Goal: Entertainment & Leisure: Browse casually

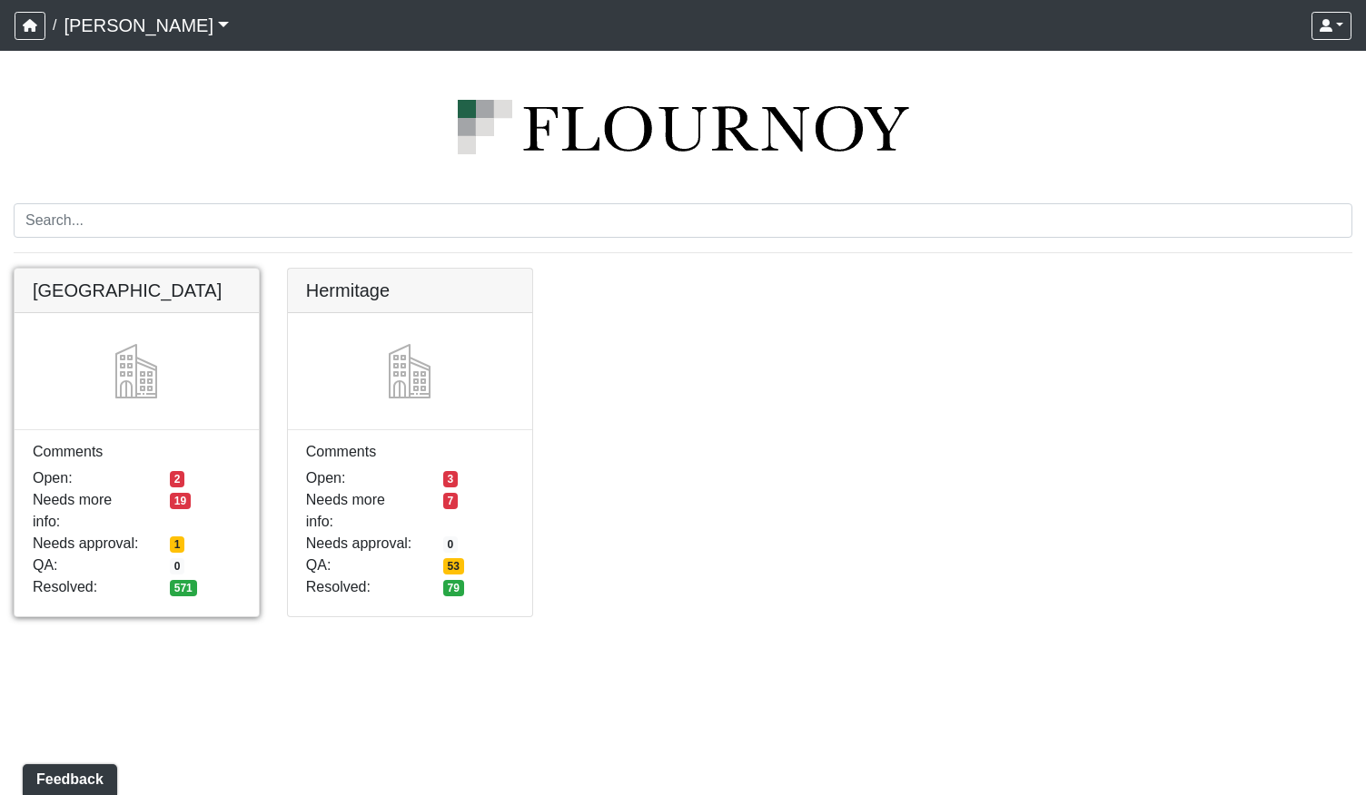
click at [159, 269] on link at bounding box center [137, 269] width 244 height 0
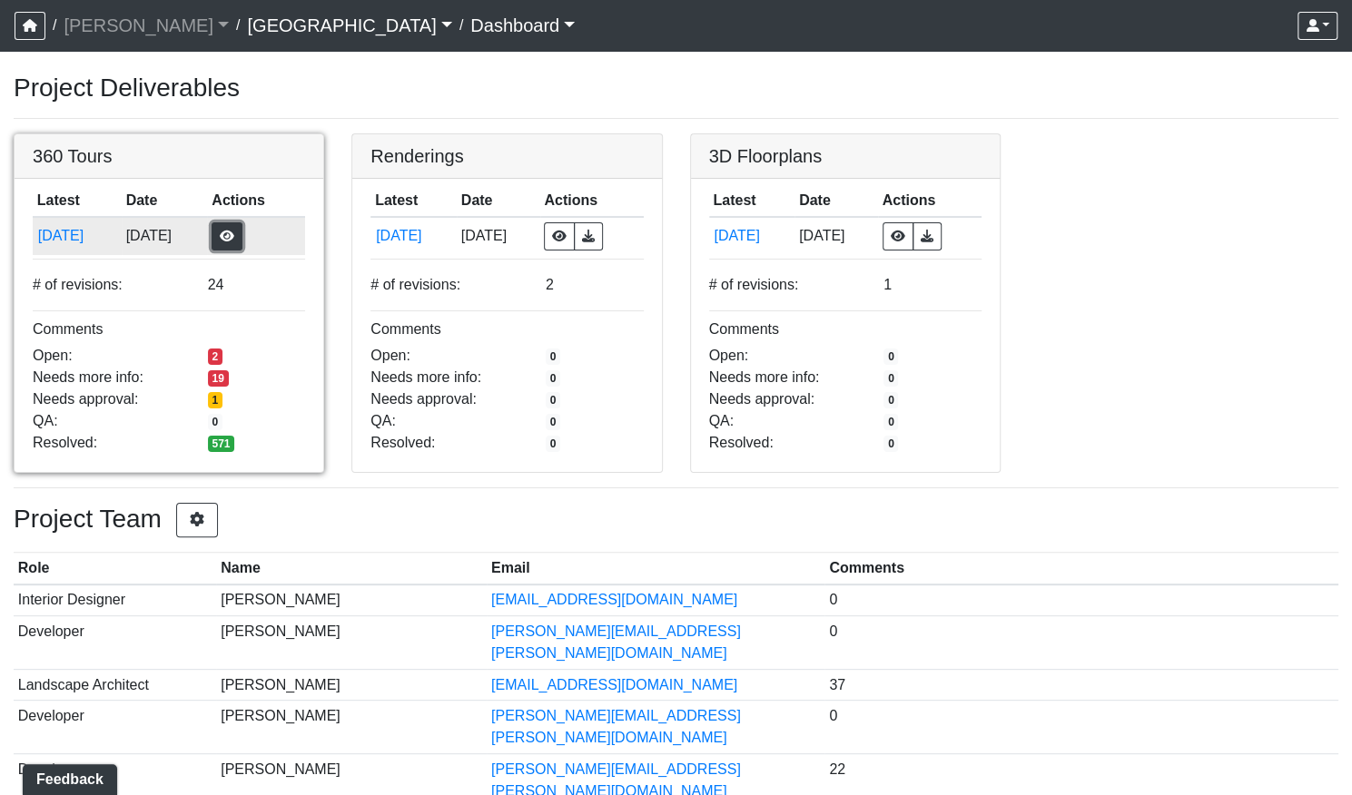
click at [242, 237] on button "button" at bounding box center [227, 236] width 31 height 28
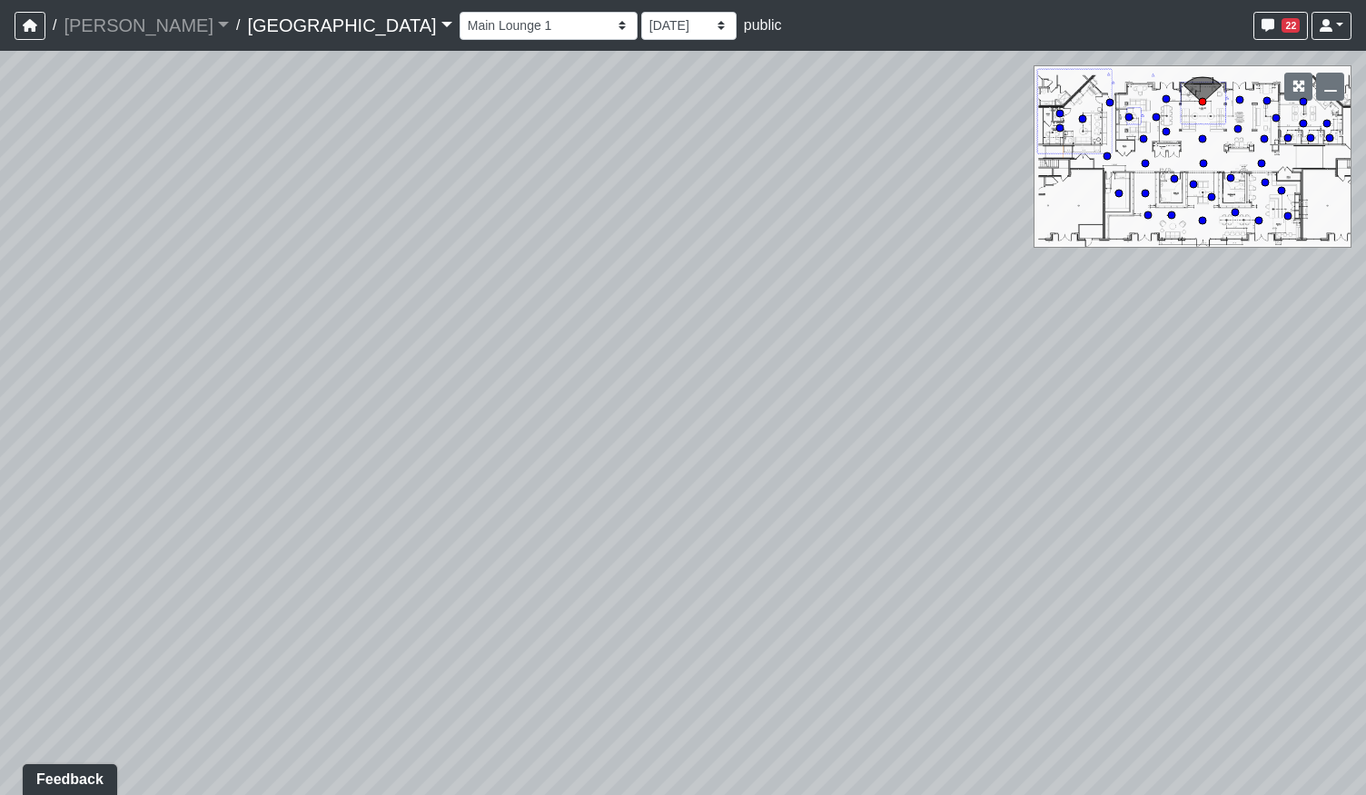
drag, startPoint x: 1083, startPoint y: 120, endPoint x: 770, endPoint y: 708, distance: 666.5
click at [1083, 120] on circle at bounding box center [1082, 118] width 7 height 7
drag, startPoint x: 971, startPoint y: 595, endPoint x: 1280, endPoint y: 503, distance: 322.0
click at [1277, 505] on div "Loading... Pool Courtyard Entry 1 Loading... Main Lounge 2 Loading... Pool Cour…" at bounding box center [683, 423] width 1366 height 745
drag, startPoint x: 1267, startPoint y: 531, endPoint x: 449, endPoint y: 550, distance: 818.3
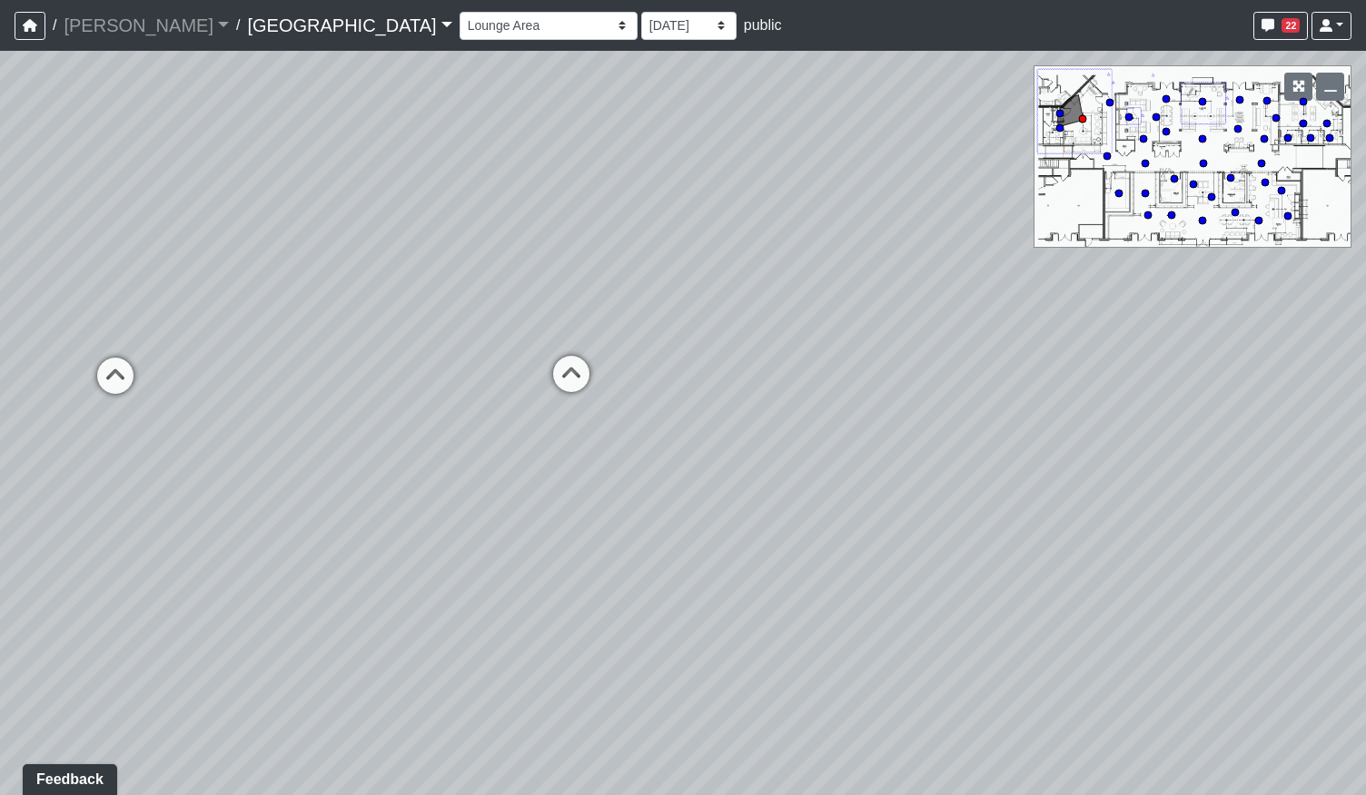
click at [449, 550] on div "Loading... Pool Courtyard Entry 1 Loading... Main Lounge 2 Loading... Pool Cour…" at bounding box center [683, 423] width 1366 height 745
drag, startPoint x: 1000, startPoint y: 493, endPoint x: 362, endPoint y: 511, distance: 637.6
click at [362, 511] on div "Loading... Pool Courtyard Entry 1 Loading... Main Lounge 2 Loading... Pool Cour…" at bounding box center [683, 423] width 1366 height 745
drag, startPoint x: 501, startPoint y: 475, endPoint x: 912, endPoint y: 442, distance: 412.6
click at [912, 442] on div "Loading... Pool Courtyard Entry 1 Loading... Main Lounge 2 Loading... Pool Cour…" at bounding box center [683, 423] width 1366 height 745
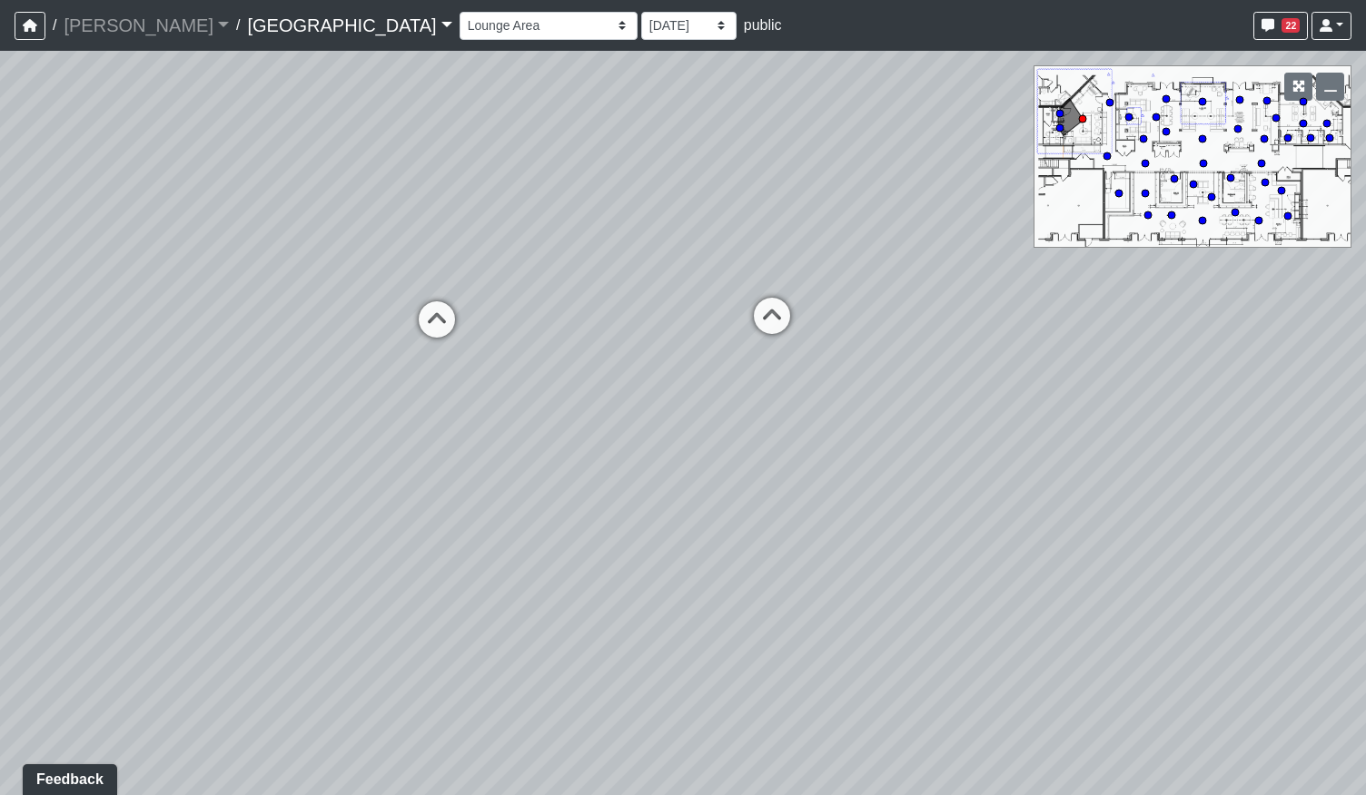
drag, startPoint x: 537, startPoint y: 546, endPoint x: 1052, endPoint y: 495, distance: 517.3
click at [1052, 495] on div "Loading... Pool Courtyard Entry 1 Loading... Main Lounge 2 Loading... Pool Cour…" at bounding box center [683, 423] width 1366 height 745
drag, startPoint x: 534, startPoint y: 496, endPoint x: 1104, endPoint y: 525, distance: 570.9
click at [1104, 525] on div "Loading... Pool Courtyard Entry 1 Loading... Main Lounge 2 Loading... Pool Cour…" at bounding box center [683, 423] width 1366 height 745
drag, startPoint x: 189, startPoint y: 575, endPoint x: 1083, endPoint y: 522, distance: 895.9
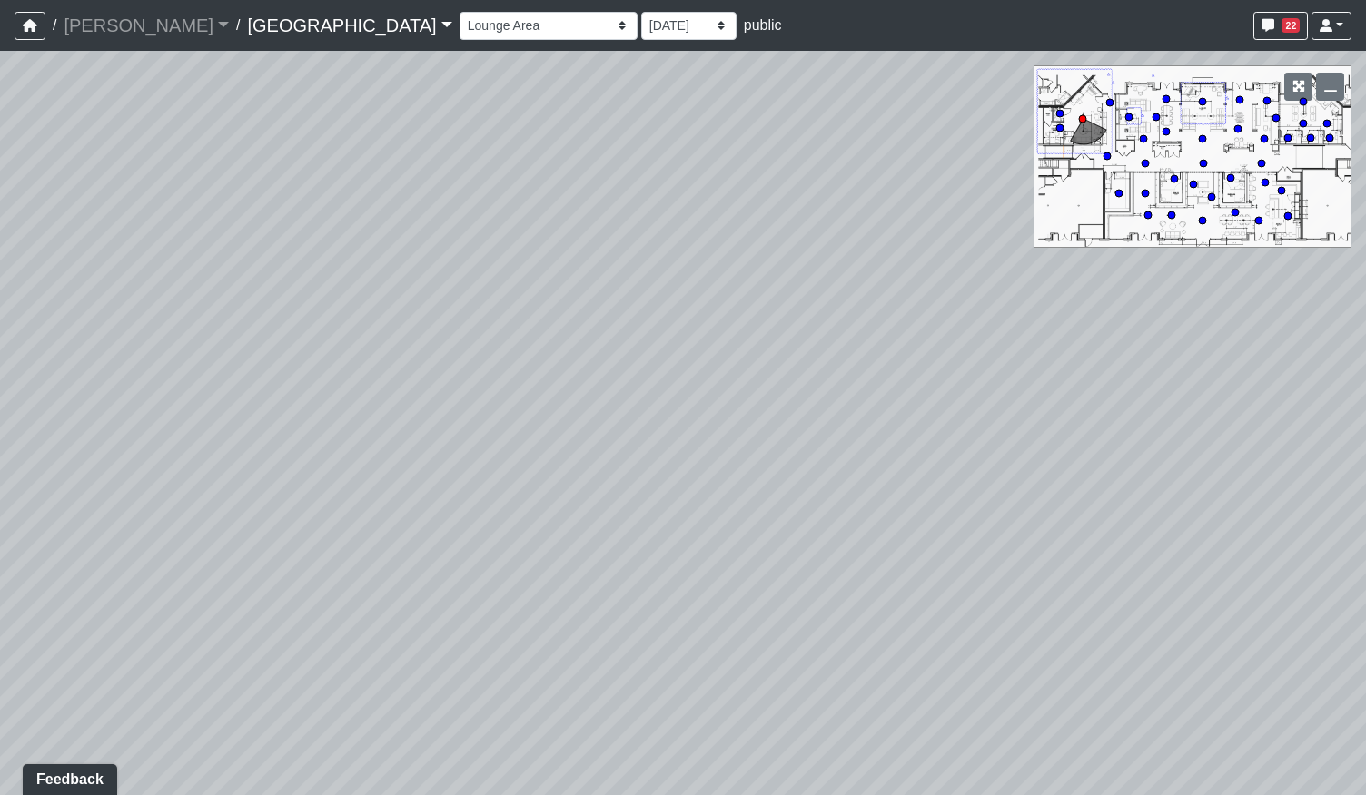
click at [1083, 522] on div "Loading... Pool Courtyard Entry 1 Loading... Main Lounge 2 Loading... Pool Cour…" at bounding box center [683, 423] width 1366 height 745
drag, startPoint x: 343, startPoint y: 522, endPoint x: 1165, endPoint y: 500, distance: 822.0
click at [1165, 500] on div "Loading... Pool Courtyard Entry 1 Loading... Main Lounge 2 Loading... Pool Cour…" at bounding box center [683, 423] width 1366 height 745
drag, startPoint x: 525, startPoint y: 489, endPoint x: 167, endPoint y: 551, distance: 363.0
click at [176, 549] on div "Loading... Pool Courtyard Entry 1 Loading... Main Lounge 2 Loading... Pool Cour…" at bounding box center [683, 423] width 1366 height 745
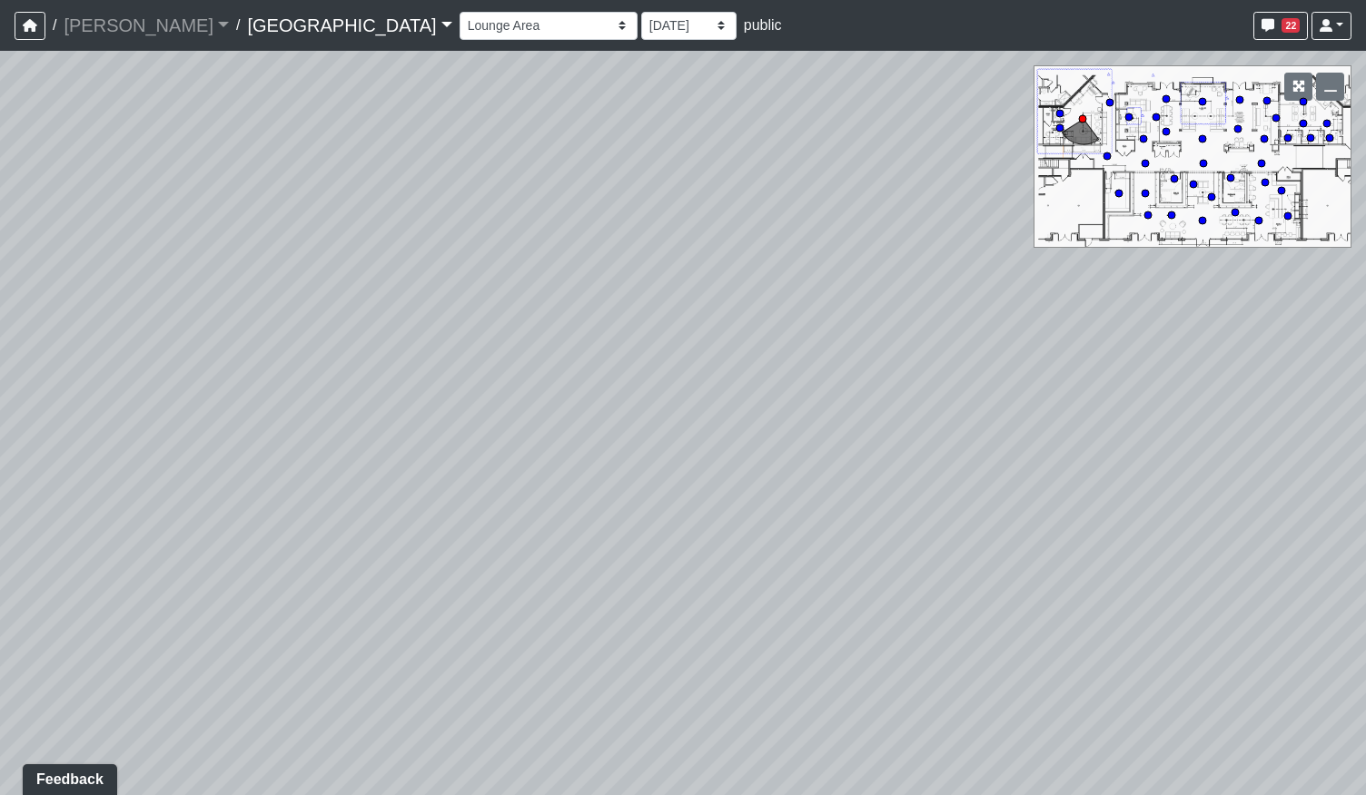
drag, startPoint x: 952, startPoint y: 471, endPoint x: 327, endPoint y: 399, distance: 628.9
click at [312, 395] on div "Loading... Pool Courtyard Entry 1 Loading... Main Lounge 2 Loading... Pool Cour…" at bounding box center [683, 423] width 1366 height 745
drag, startPoint x: 922, startPoint y: 497, endPoint x: 195, endPoint y: 559, distance: 729.0
click at [195, 559] on div "Loading... Pool Courtyard Entry 1 Loading... Main Lounge 2 Loading... Pool Cour…" at bounding box center [683, 423] width 1366 height 745
click at [646, 334] on icon at bounding box center [642, 343] width 54 height 54
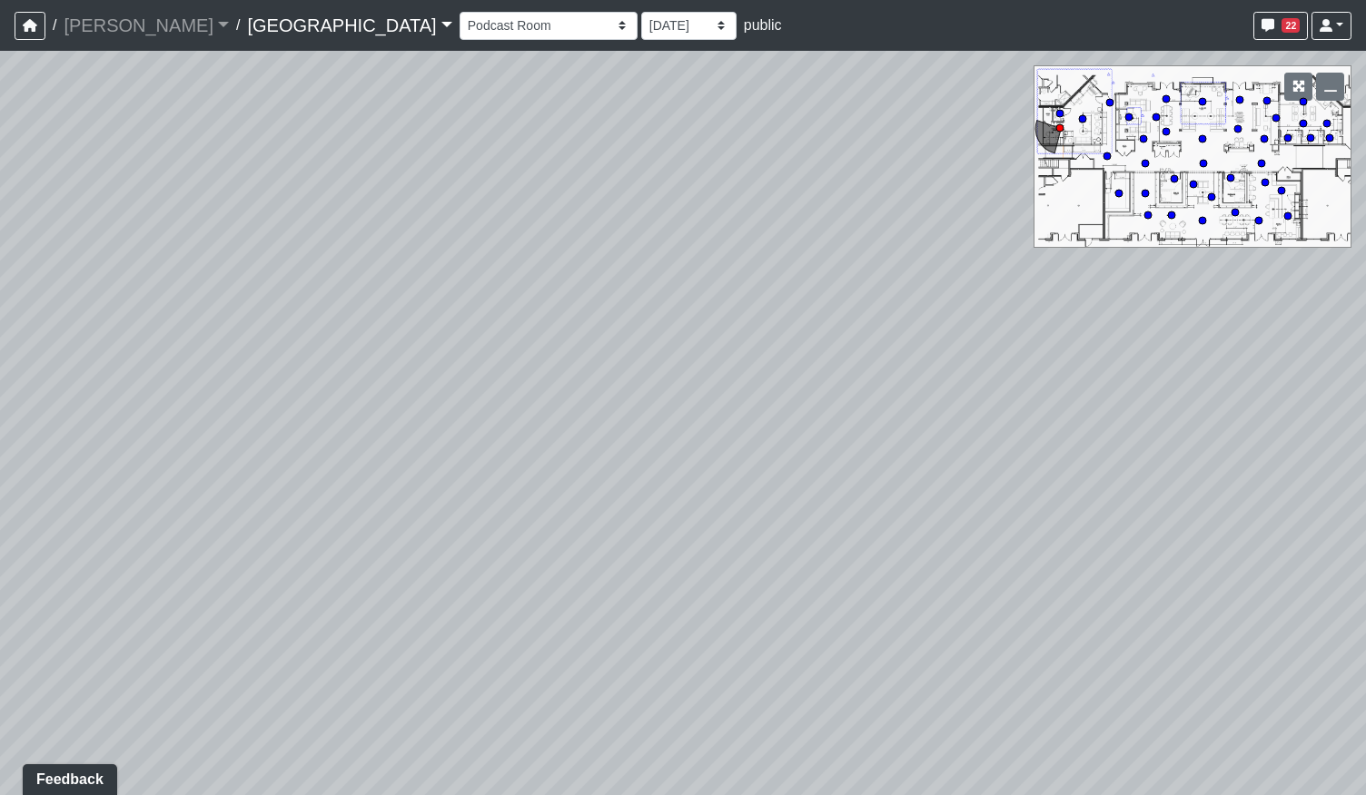
drag, startPoint x: 512, startPoint y: 486, endPoint x: 705, endPoint y: 546, distance: 201.6
click at [705, 546] on div "Loading... Pool Courtyard Entry 1 Loading... Main Lounge 2 Loading... Pool Cour…" at bounding box center [683, 423] width 1366 height 745
drag, startPoint x: 281, startPoint y: 435, endPoint x: 540, endPoint y: 389, distance: 263.8
click at [540, 389] on div "Loading... Pool Courtyard Entry 1 Loading... Main Lounge 2 Loading... Pool Cour…" at bounding box center [683, 423] width 1366 height 745
drag, startPoint x: 895, startPoint y: 395, endPoint x: 166, endPoint y: 435, distance: 730.2
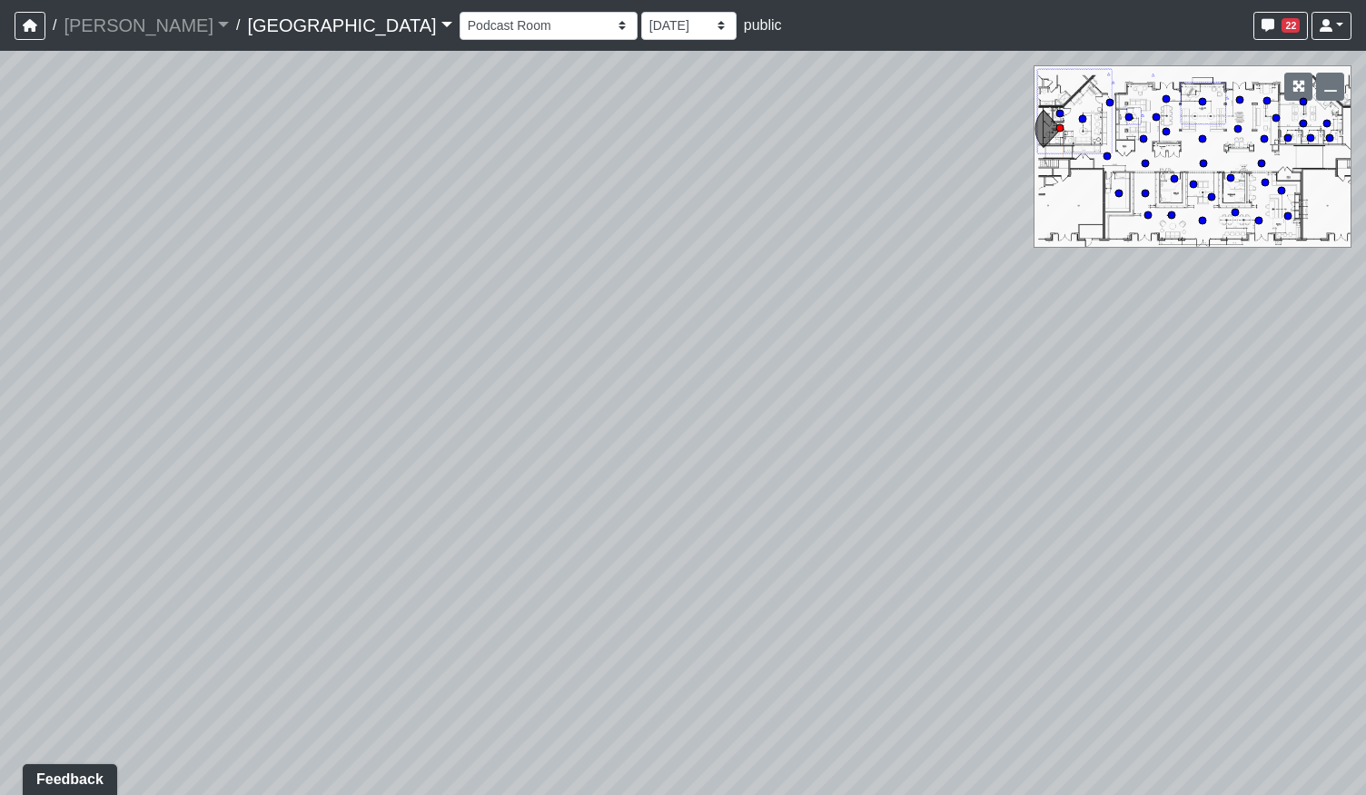
click at [166, 435] on div "Loading... Pool Courtyard Entry 1 Loading... Main Lounge 2 Loading... Pool Cour…" at bounding box center [683, 423] width 1366 height 745
drag, startPoint x: 1160, startPoint y: 515, endPoint x: 232, endPoint y: 494, distance: 928.1
click at [232, 494] on div "Loading... Pool Courtyard Entry 1 Loading... Main Lounge 2 Loading... Pool Cour…" at bounding box center [683, 423] width 1366 height 745
drag, startPoint x: 827, startPoint y: 480, endPoint x: 246, endPoint y: 578, distance: 589.3
click at [246, 578] on div "Loading... Pool Courtyard Entry 1 Loading... Main Lounge 2 Loading... Pool Cour…" at bounding box center [683, 423] width 1366 height 745
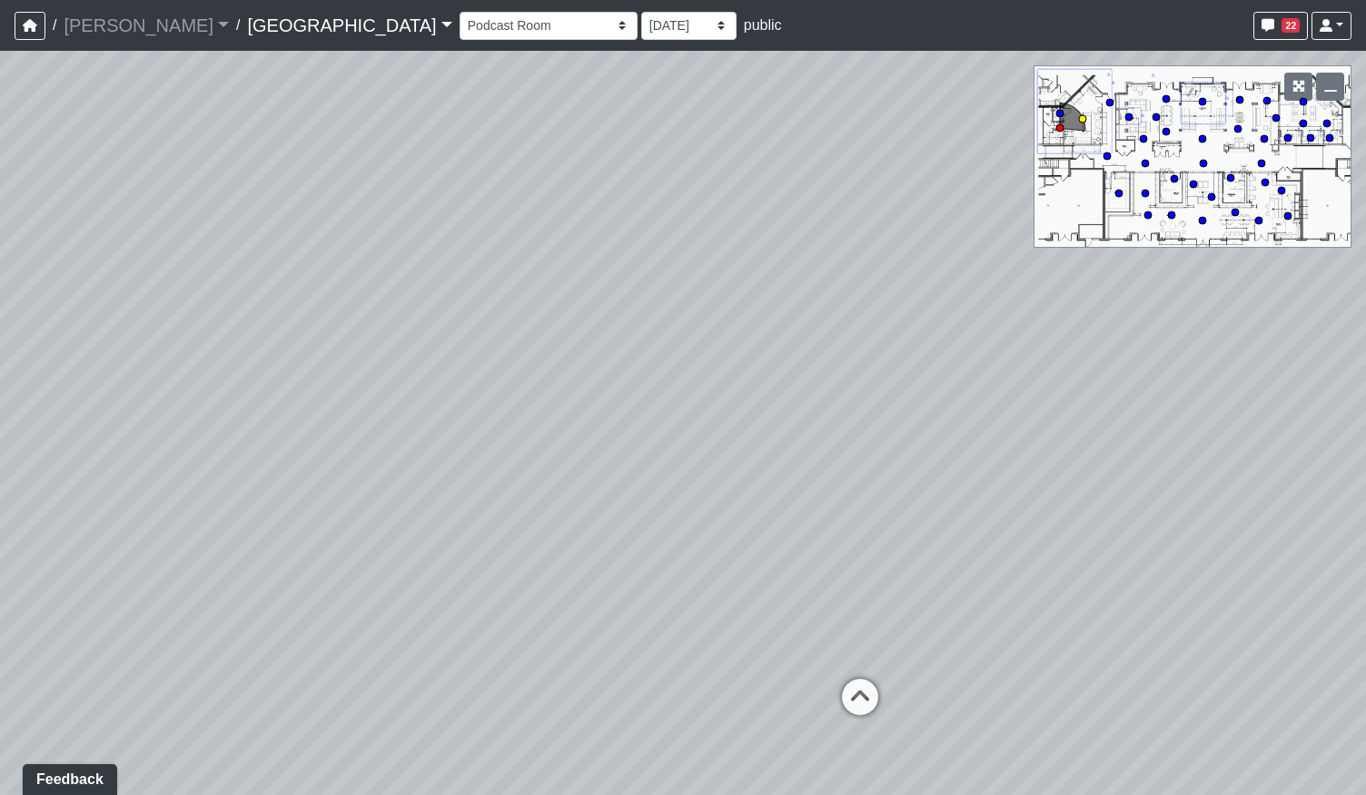
drag, startPoint x: 868, startPoint y: 702, endPoint x: 748, endPoint y: 680, distance: 121.8
click at [868, 702] on icon at bounding box center [860, 706] width 54 height 54
select select "cH18fr94jDTRmB5JSKNetn"
drag, startPoint x: 550, startPoint y: 599, endPoint x: 919, endPoint y: 577, distance: 369.3
click at [921, 561] on div "Loading... Pool Courtyard Entry 1 Loading... Main Lounge 2 Loading... Pool Cour…" at bounding box center [683, 423] width 1366 height 745
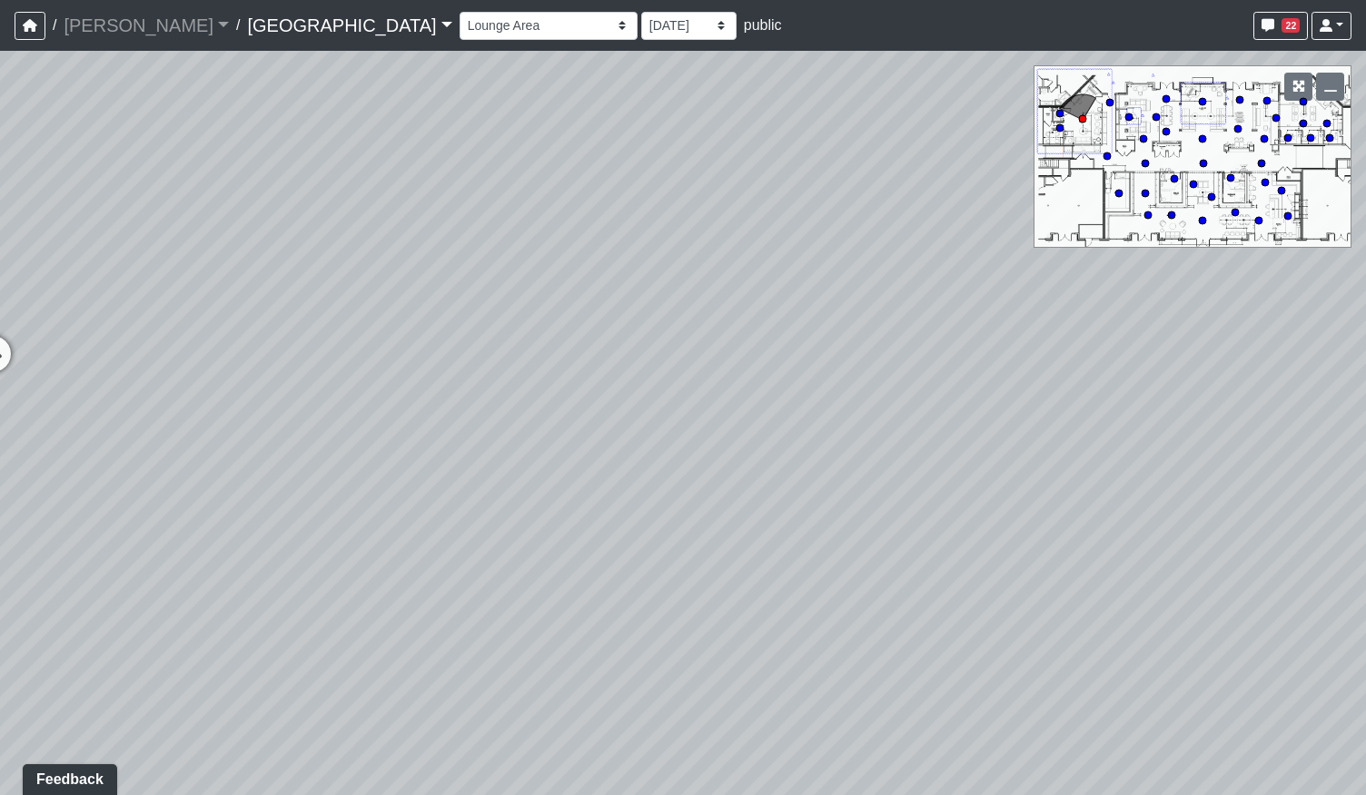
drag, startPoint x: 766, startPoint y: 553, endPoint x: 1206, endPoint y: 462, distance: 448.7
click at [1192, 464] on div "Loading... Pool Courtyard Entry 1 Loading... Main Lounge 2 Loading... Pool Cour…" at bounding box center [683, 423] width 1366 height 745
drag, startPoint x: 1013, startPoint y: 497, endPoint x: 582, endPoint y: 575, distance: 438.3
click at [582, 575] on div "Loading... Pool Courtyard Entry 1 Loading... Main Lounge 2 Loading... Pool Cour…" at bounding box center [683, 423] width 1366 height 745
